Goal: Task Accomplishment & Management: Complete application form

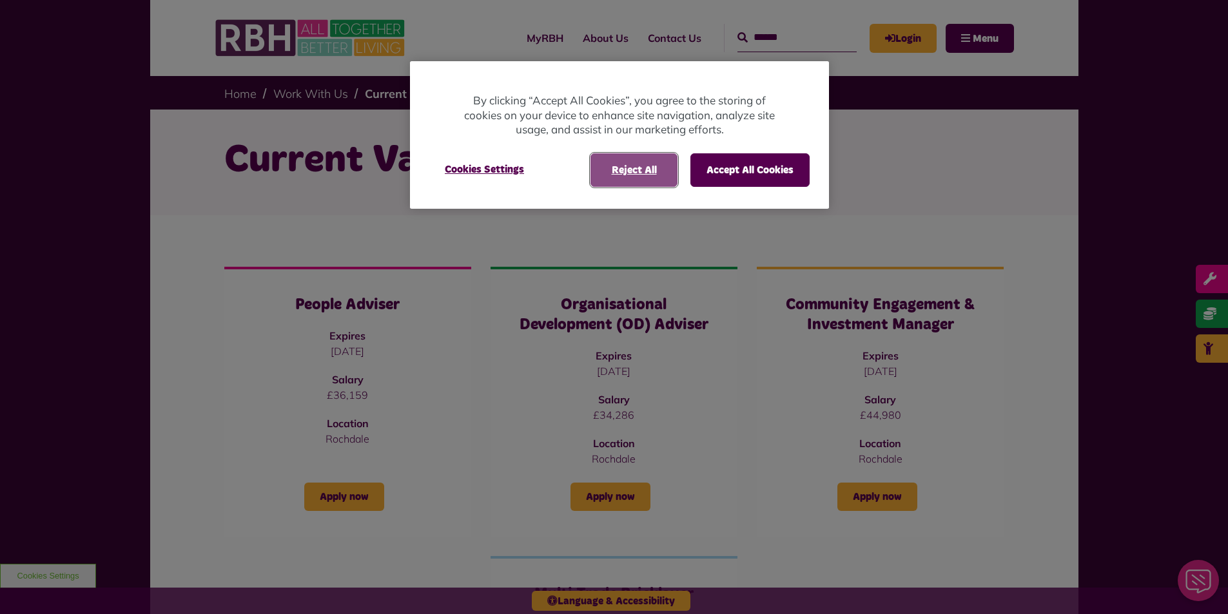
click at [641, 174] on button "Reject All" at bounding box center [634, 170] width 87 height 34
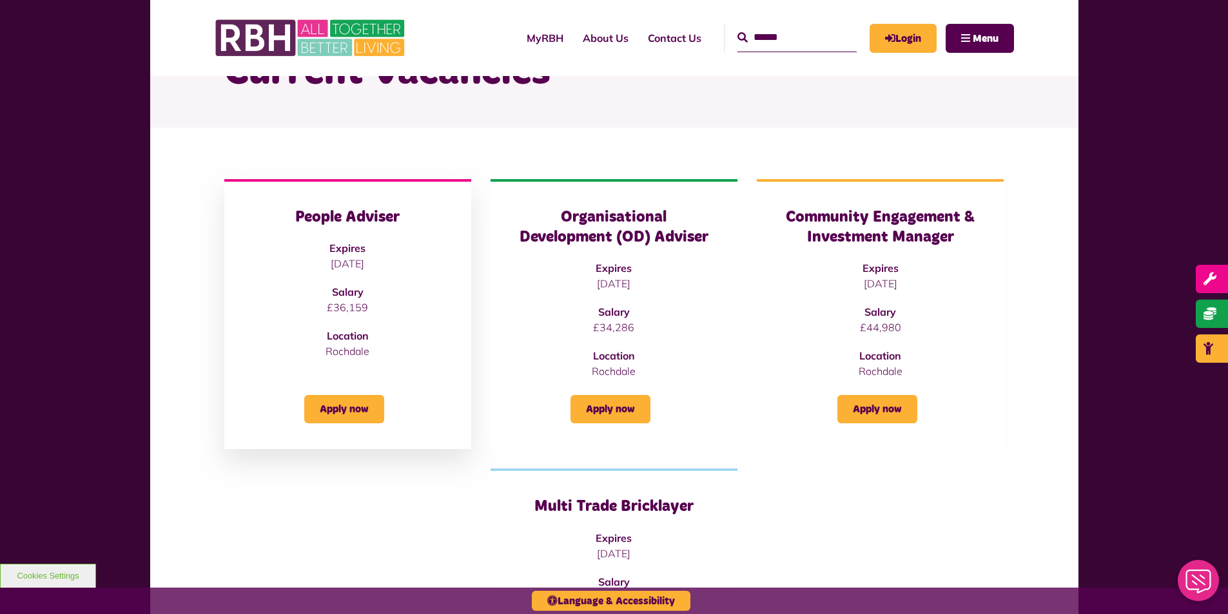
scroll to position [64, 0]
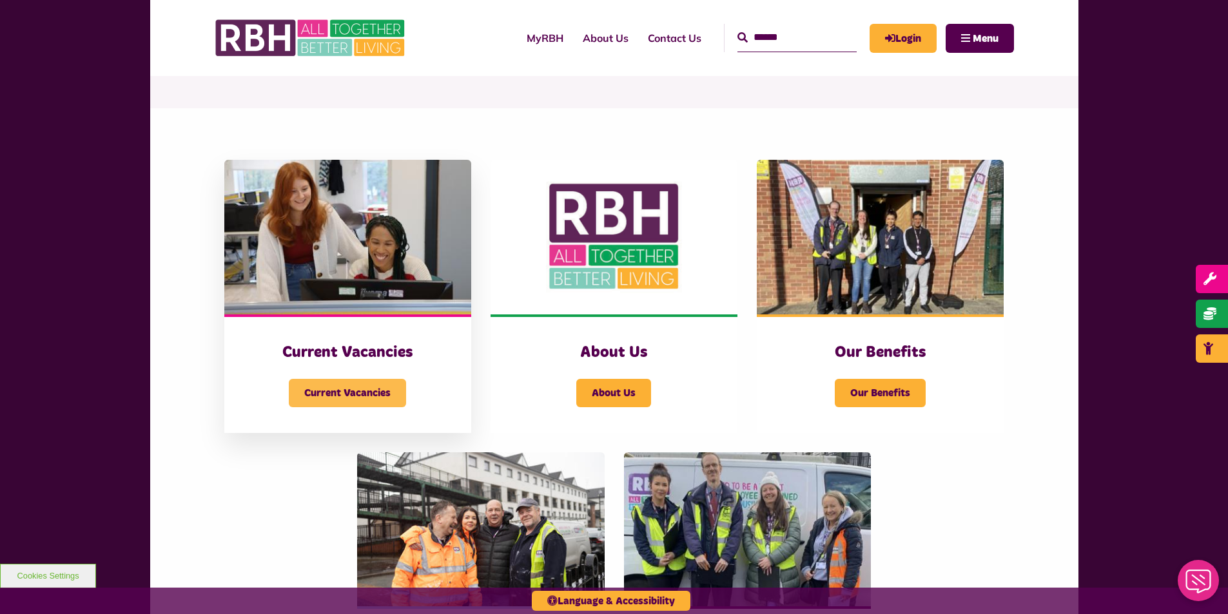
scroll to position [193, 0]
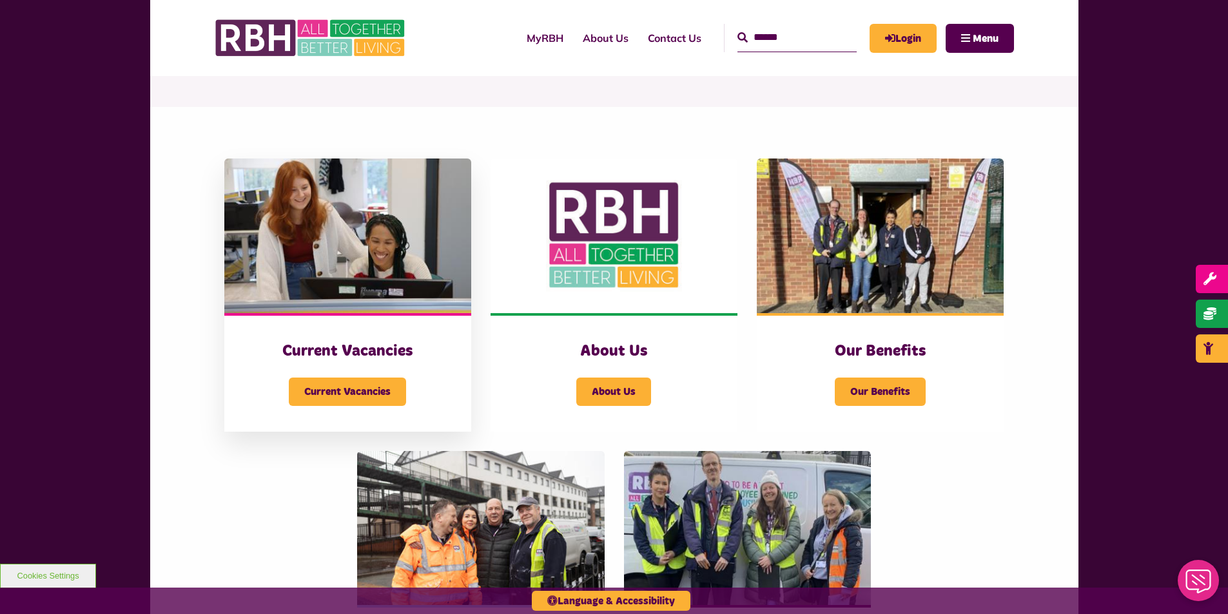
click at [284, 384] on div "Current Vacancies" at bounding box center [347, 384] width 195 height 44
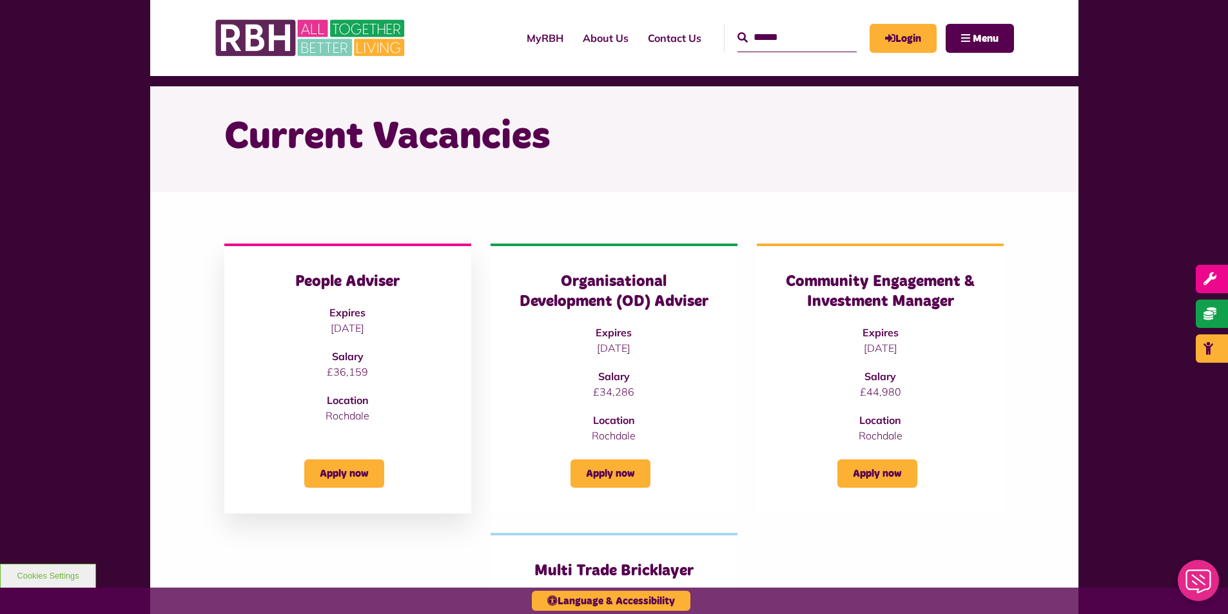
scroll to position [64, 0]
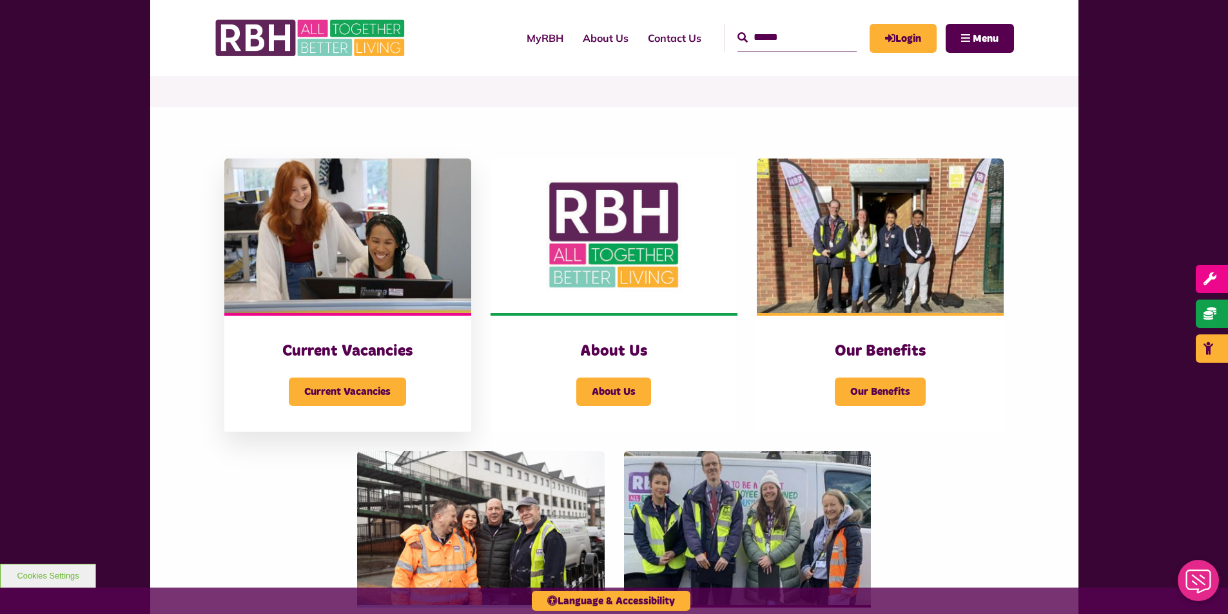
drag, startPoint x: 352, startPoint y: 299, endPoint x: 375, endPoint y: 273, distance: 34.3
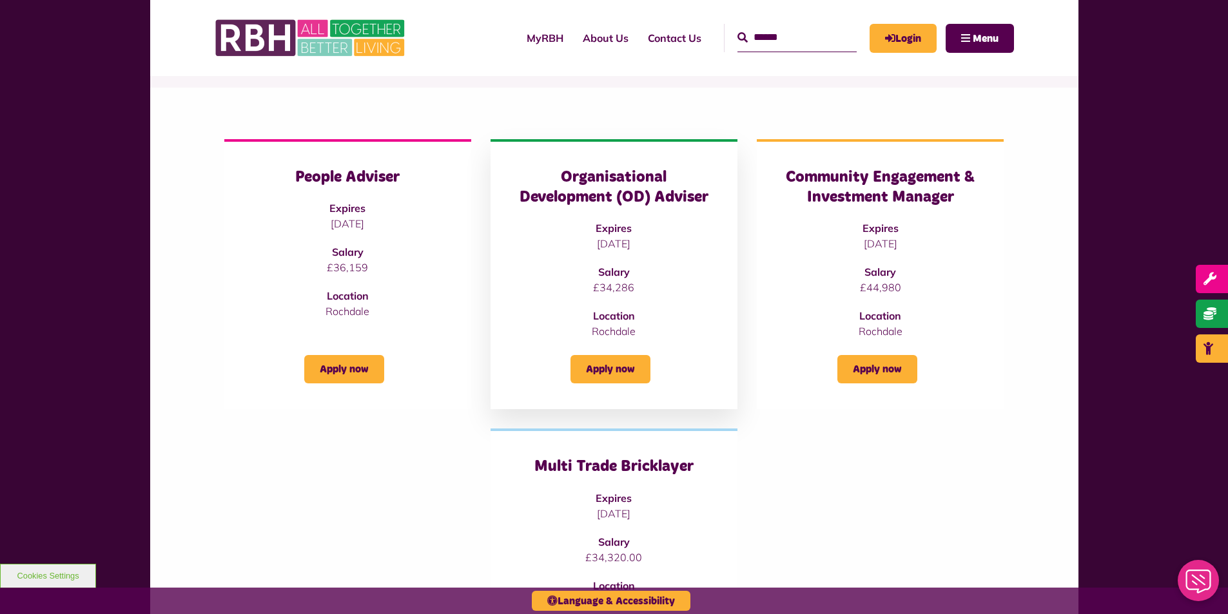
scroll to position [129, 0]
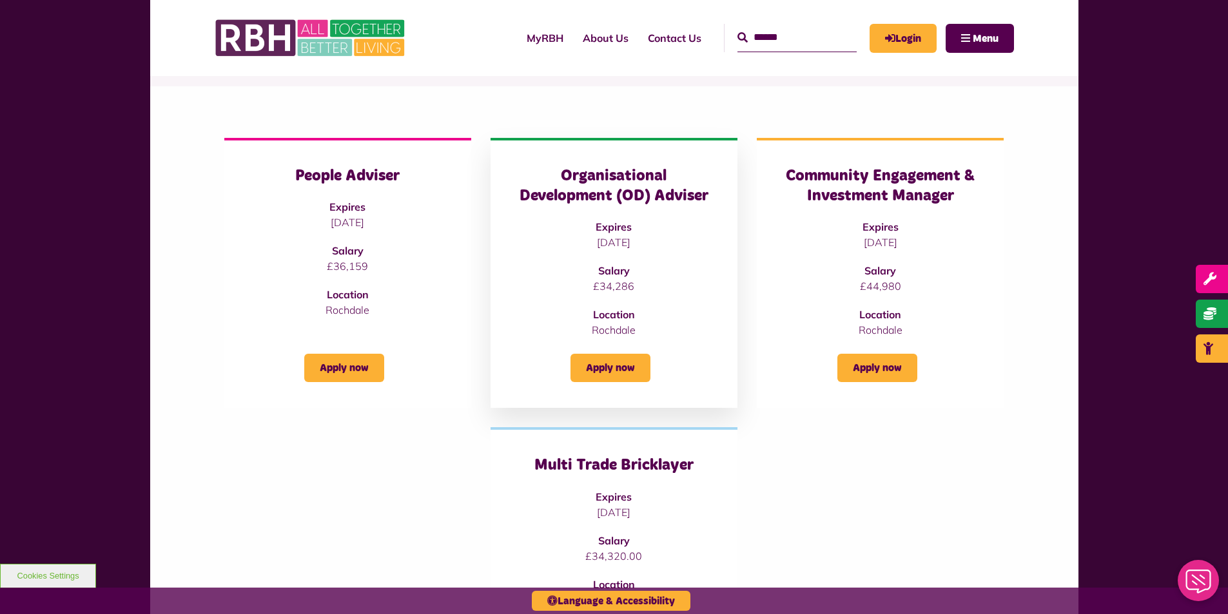
click at [703, 171] on h3 "Organisational Development (OD) Adviser" at bounding box center [613, 186] width 195 height 40
click at [627, 293] on p "£34,286" at bounding box center [613, 285] width 195 height 15
click at [630, 378] on link "Apply now" at bounding box center [611, 368] width 80 height 28
